Goal: Information Seeking & Learning: Find specific page/section

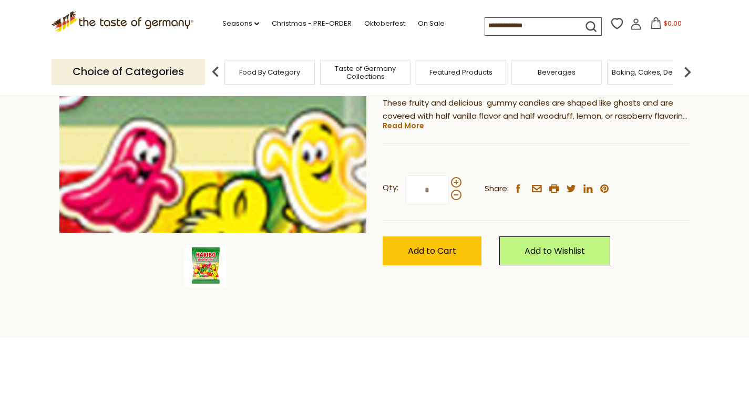
scroll to position [231, 0]
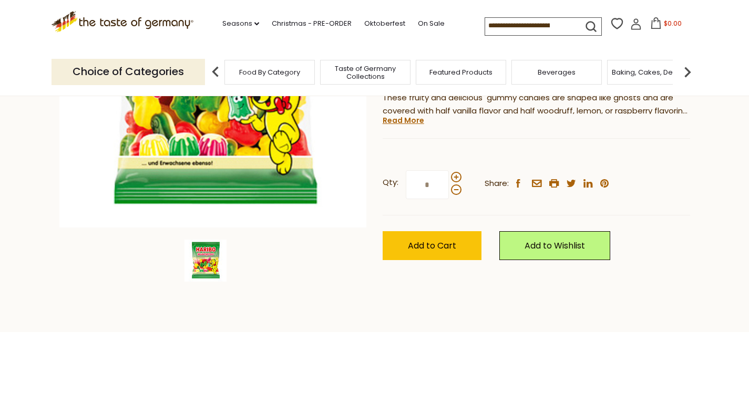
click at [375, 74] on span "Taste of Germany Collections" at bounding box center [365, 73] width 84 height 16
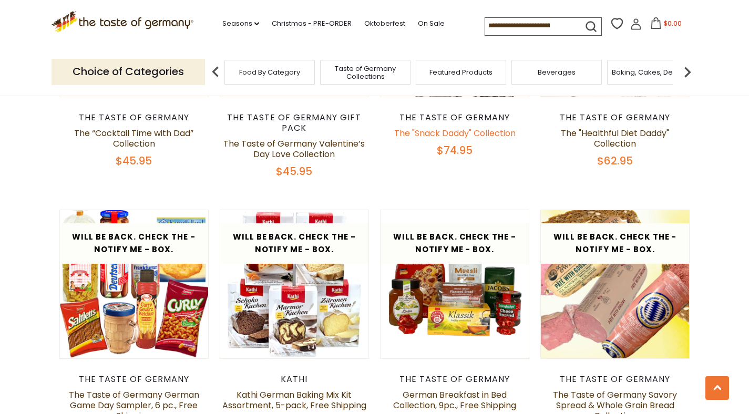
scroll to position [1305, 0]
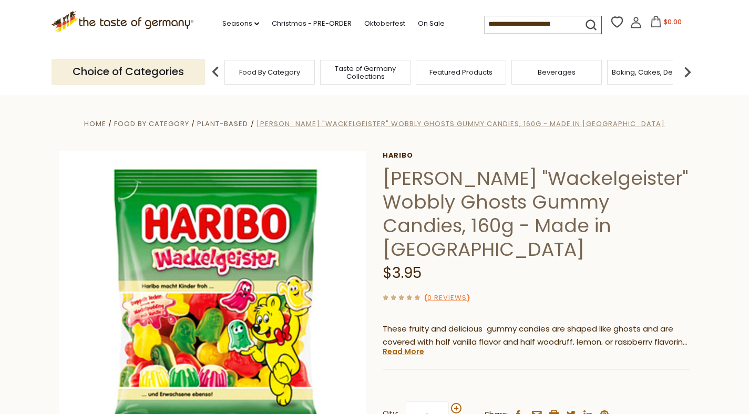
click at [392, 124] on span "[PERSON_NAME] "Wackelgeister" Wobbly Ghosts Gummy Candies, 160g - Made in [GEOG…" at bounding box center [461, 124] width 409 height 10
click at [189, 125] on span "Food By Category" at bounding box center [151, 124] width 75 height 10
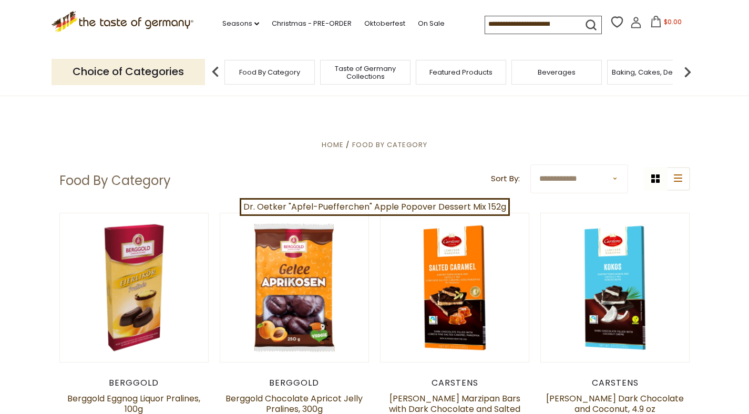
click at [249, 73] on span "Food By Category" at bounding box center [269, 72] width 61 height 8
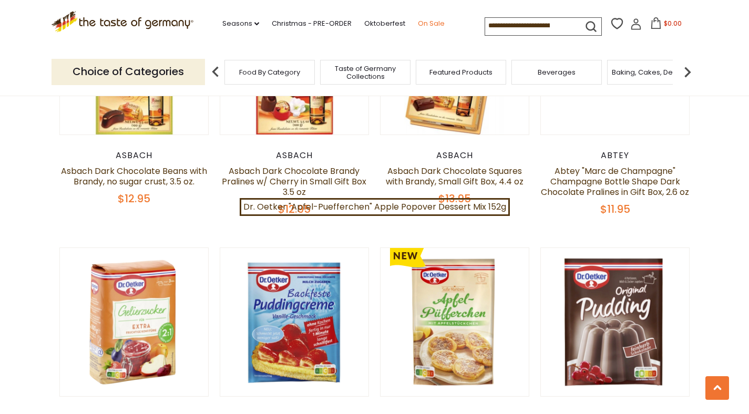
scroll to position [2053, 0]
click at [500, 24] on input at bounding box center [529, 25] width 89 height 15
type input "******"
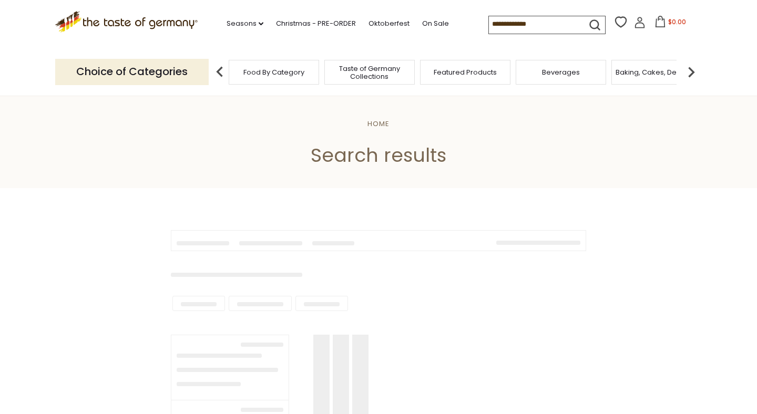
type input "******"
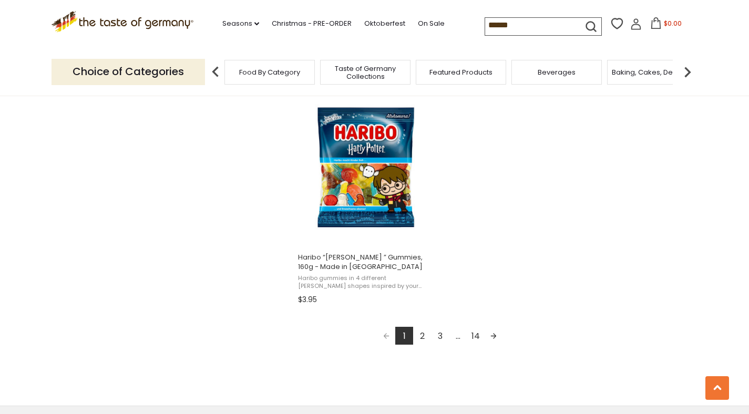
scroll to position [1842, 0]
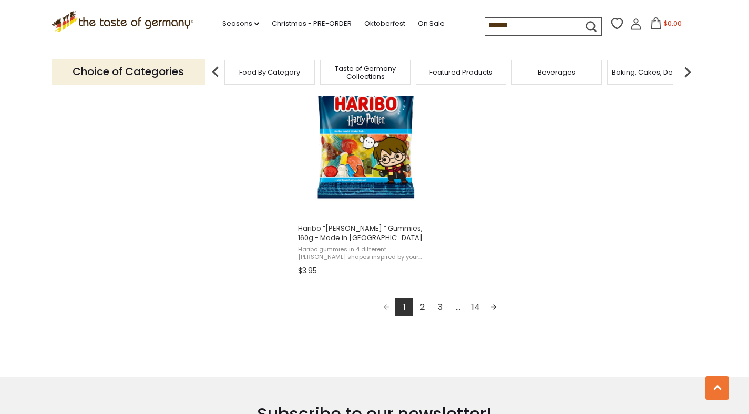
click at [425, 308] on link "2" at bounding box center [422, 307] width 18 height 18
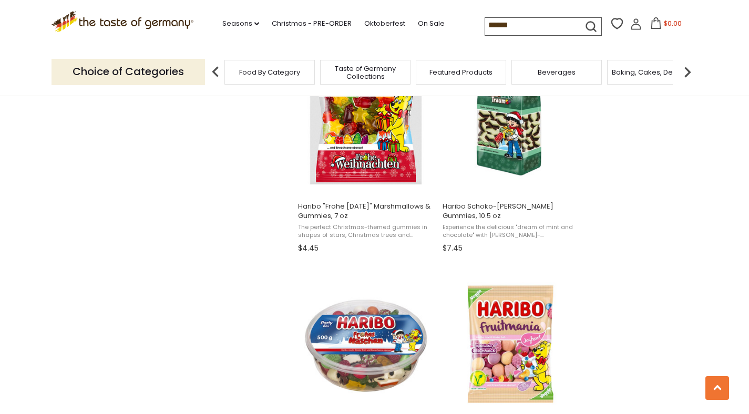
scroll to position [994, 0]
